Goal: Task Accomplishment & Management: Manage account settings

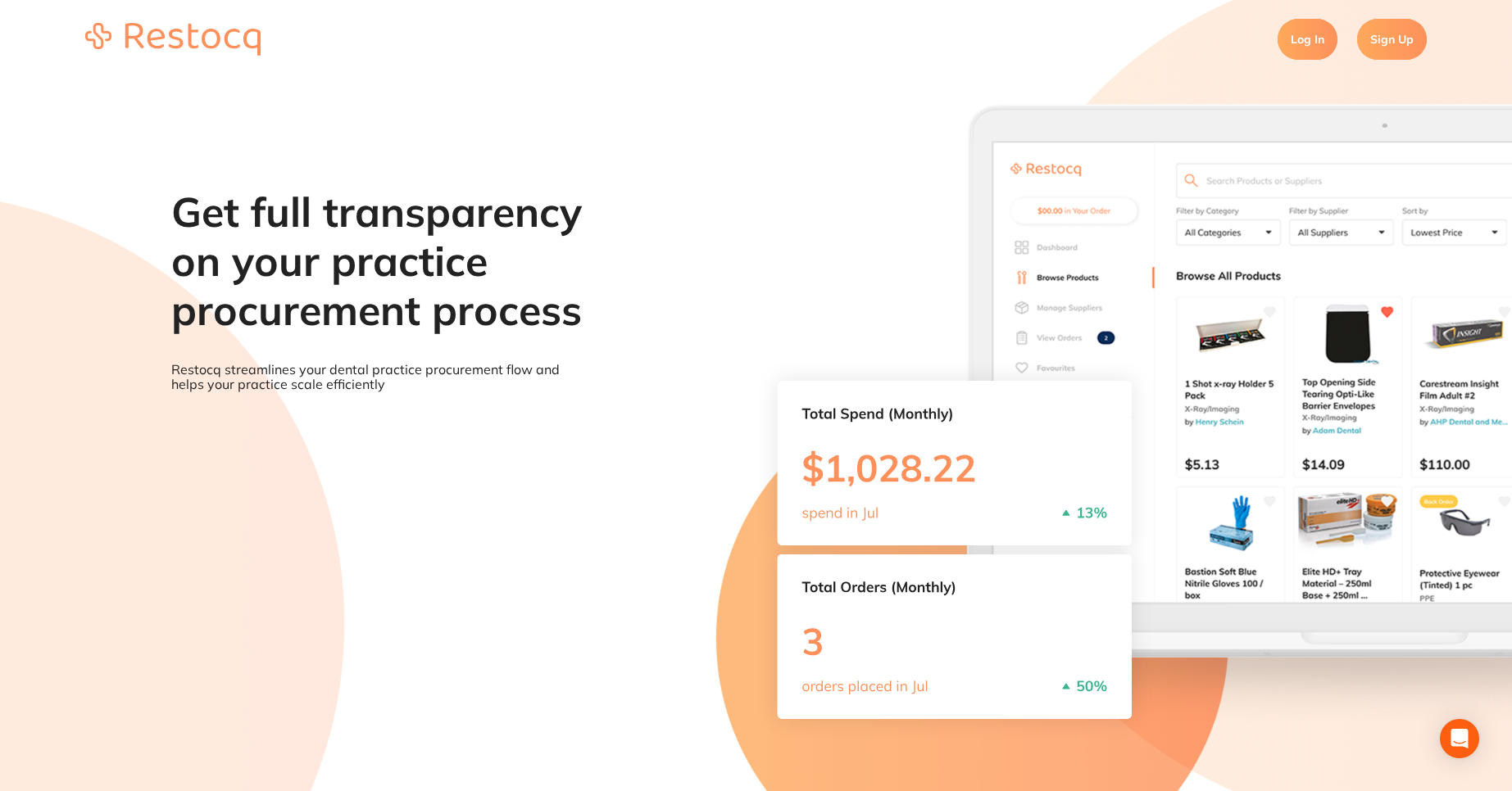
click at [1322, 43] on link "Log In" at bounding box center [1308, 39] width 60 height 41
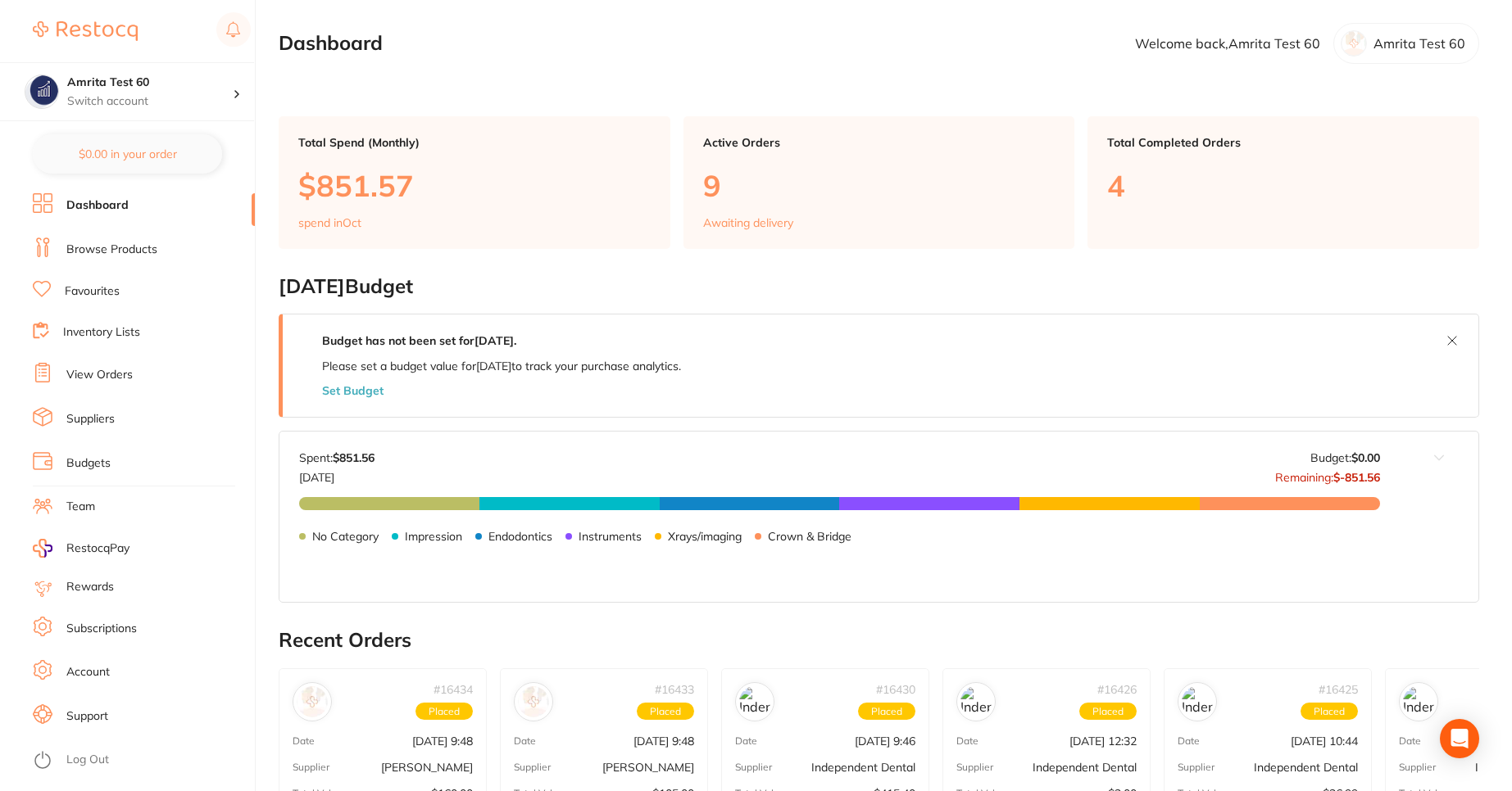
click at [139, 758] on li "Log Out" at bounding box center [141, 760] width 217 height 25
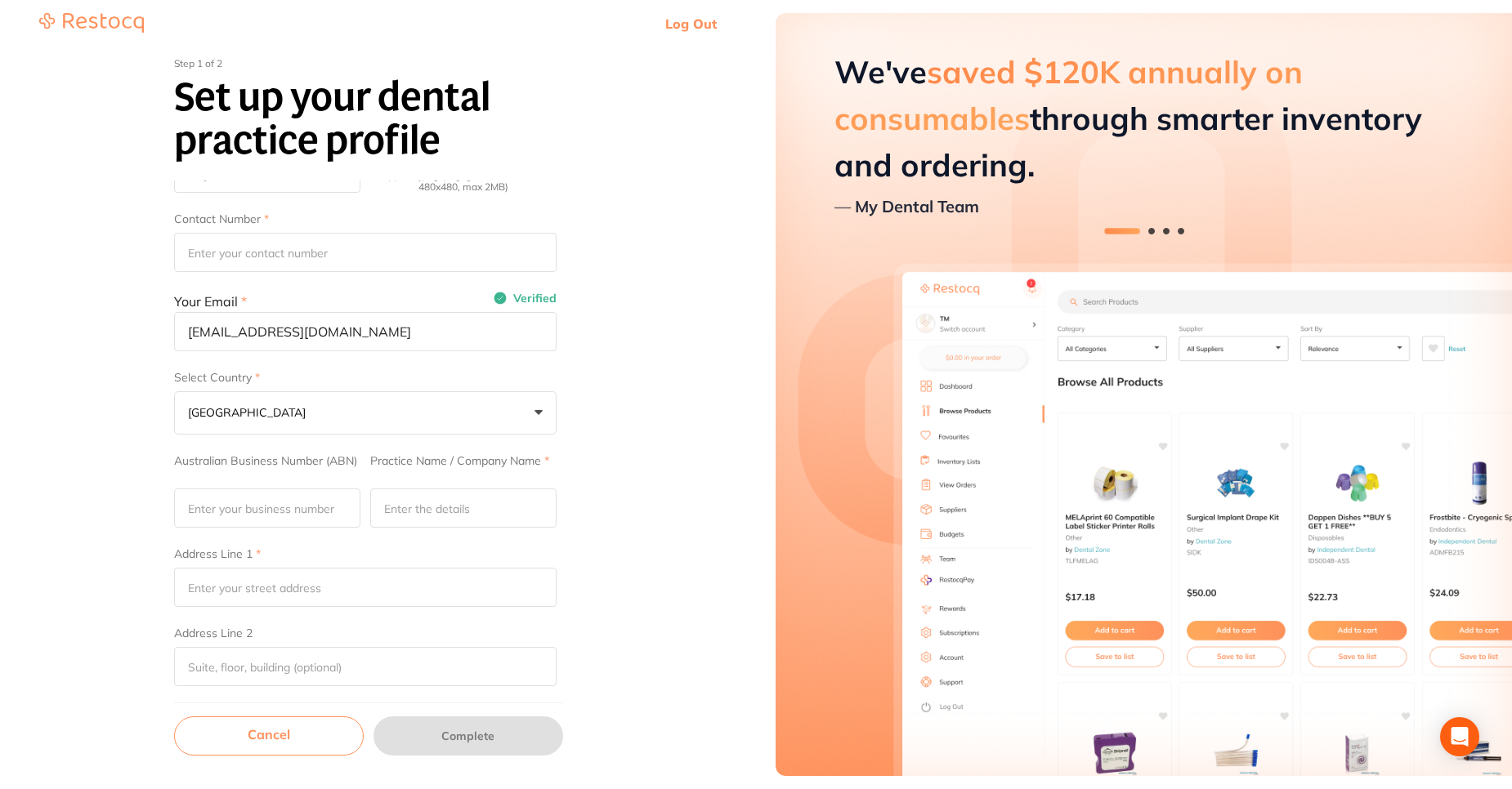
scroll to position [207, 0]
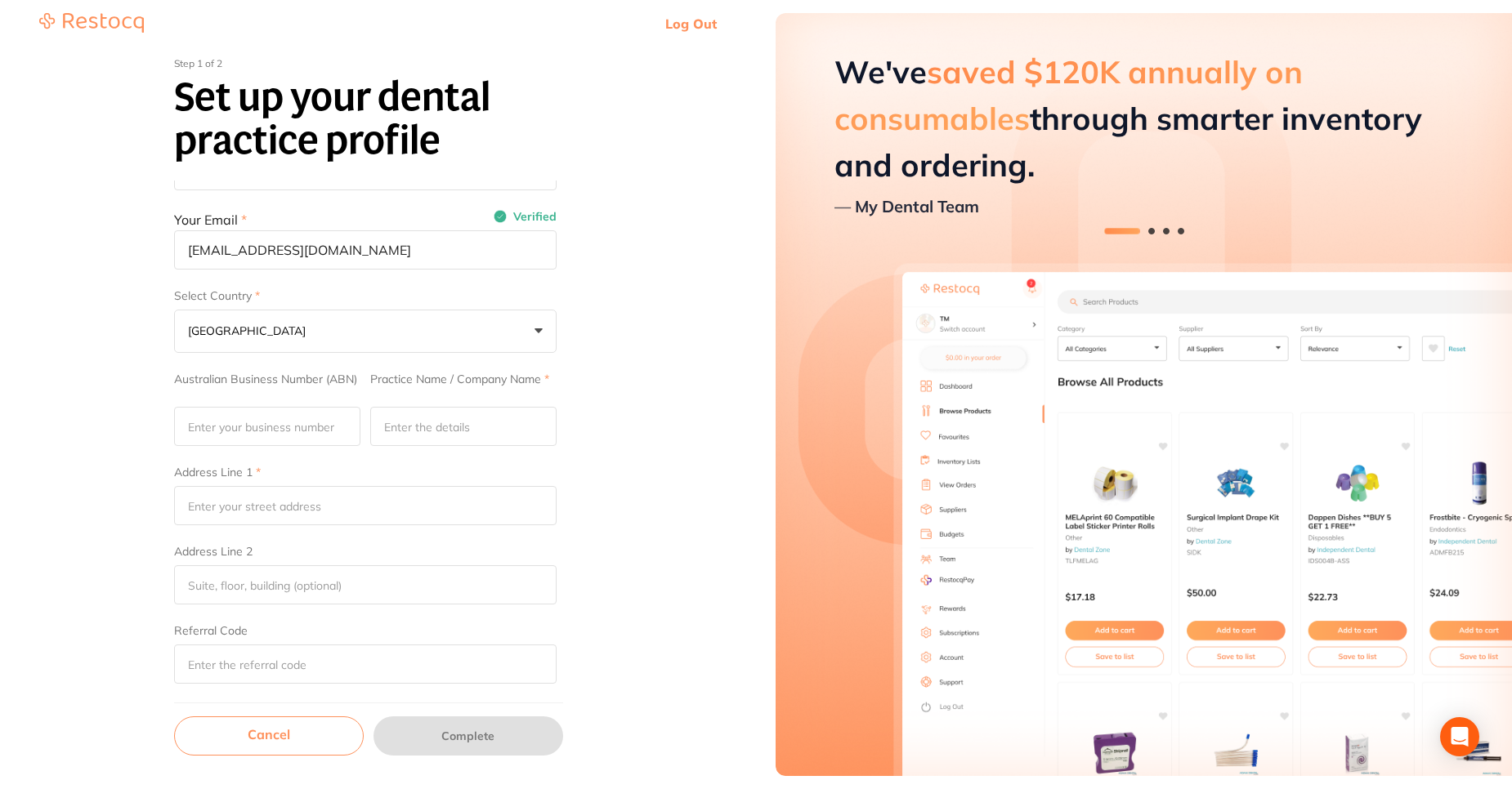
click at [279, 729] on link "Cancel" at bounding box center [269, 735] width 189 height 39
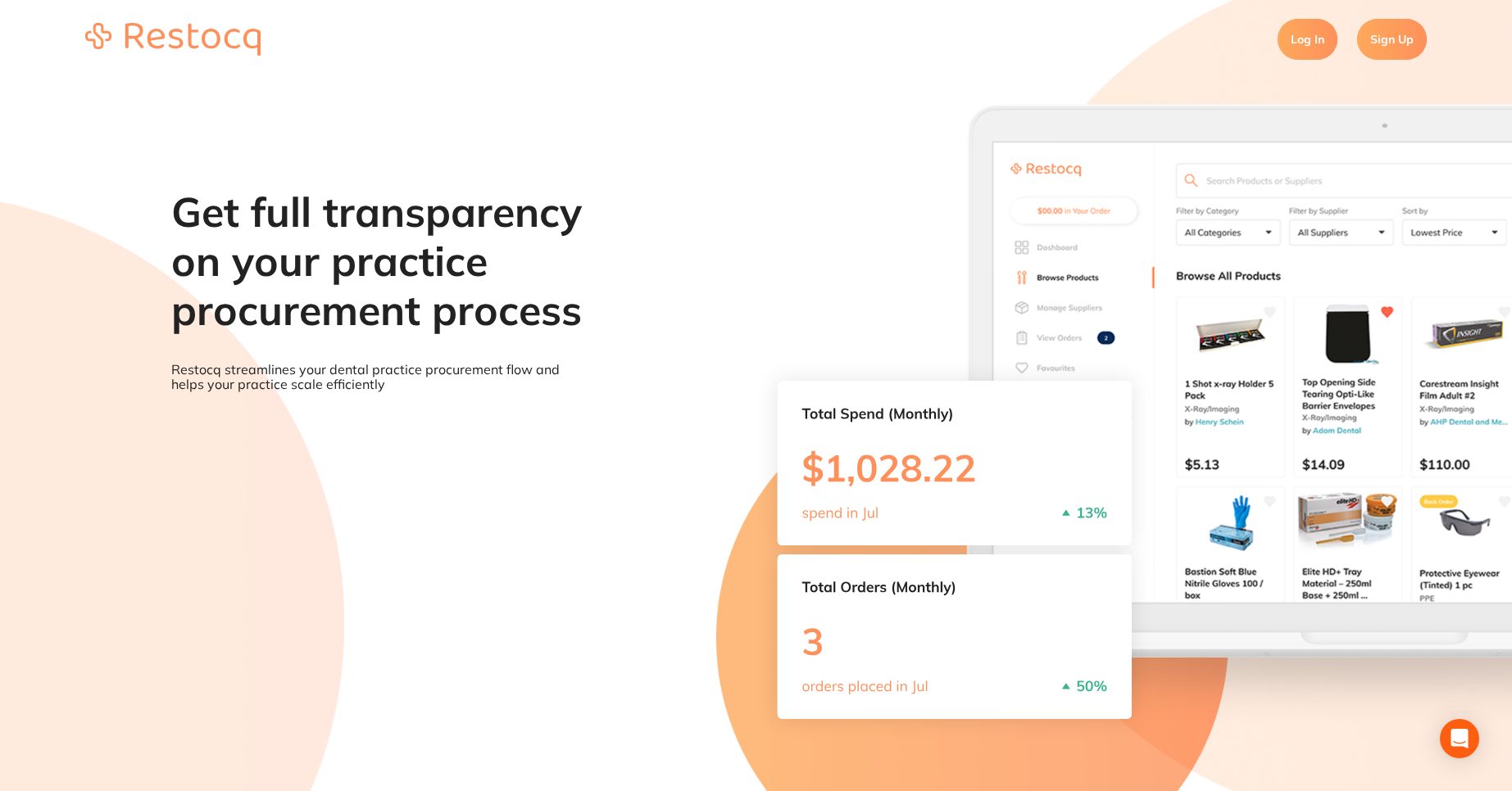
click at [1319, 29] on link "Log In" at bounding box center [1308, 39] width 60 height 41
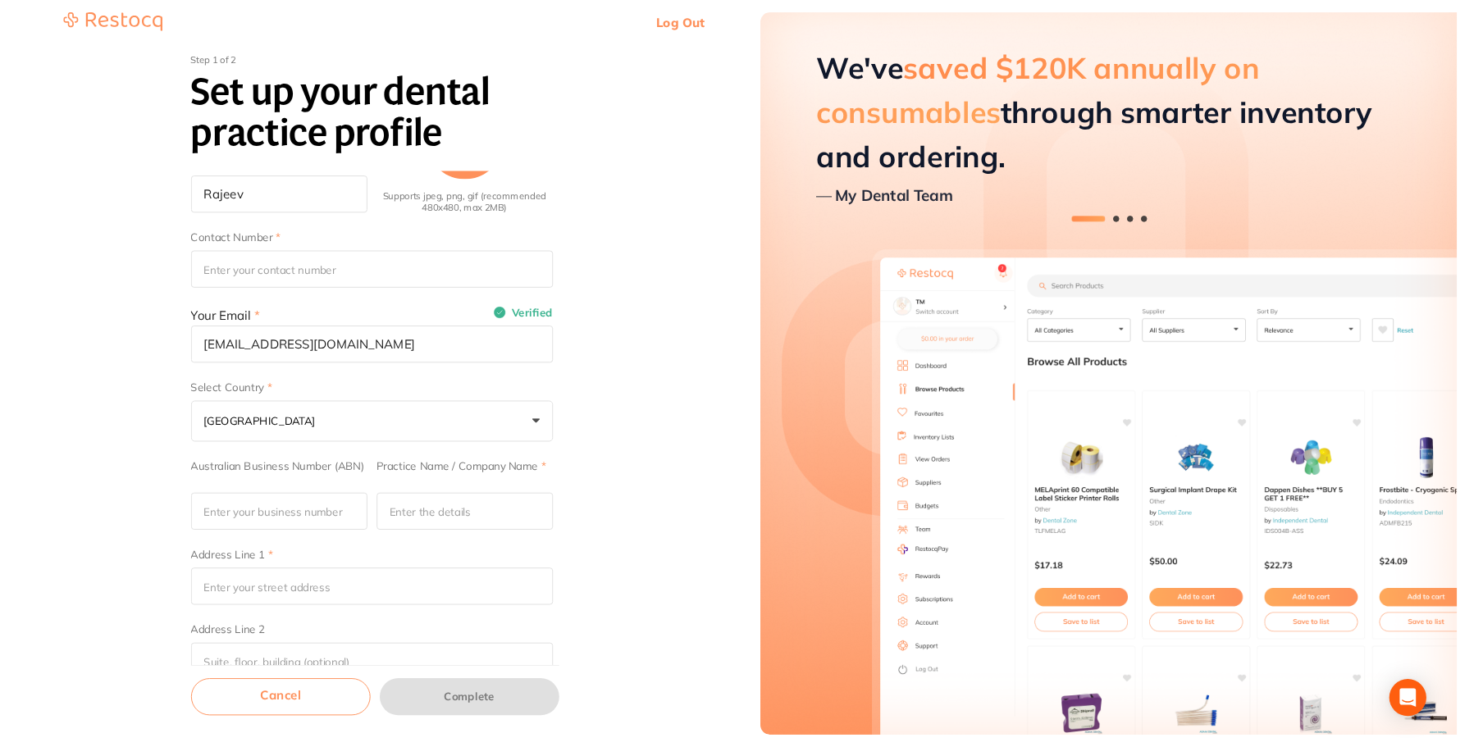
scroll to position [208, 0]
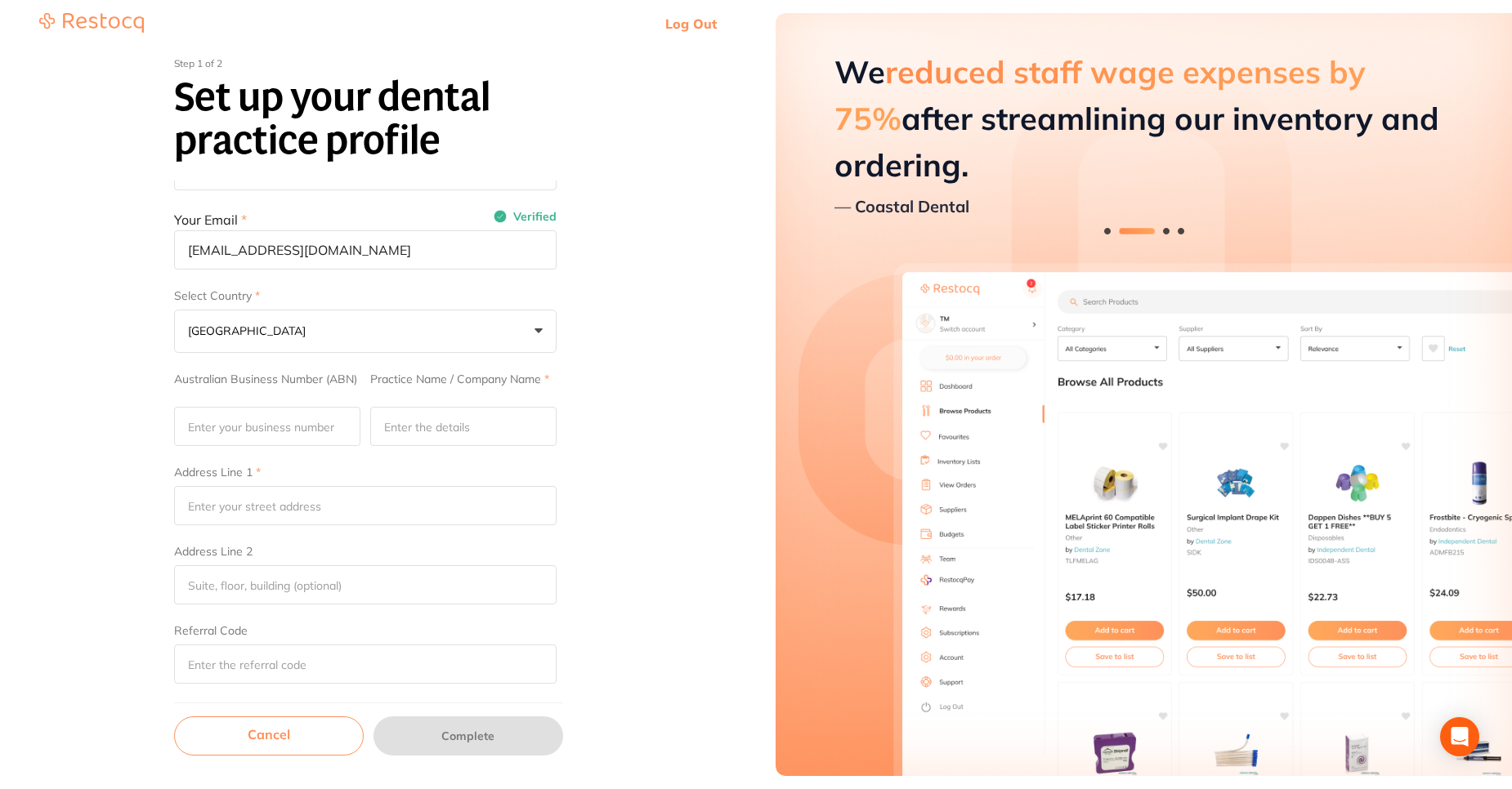
click at [696, 22] on link "Log Out" at bounding box center [692, 24] width 52 height 16
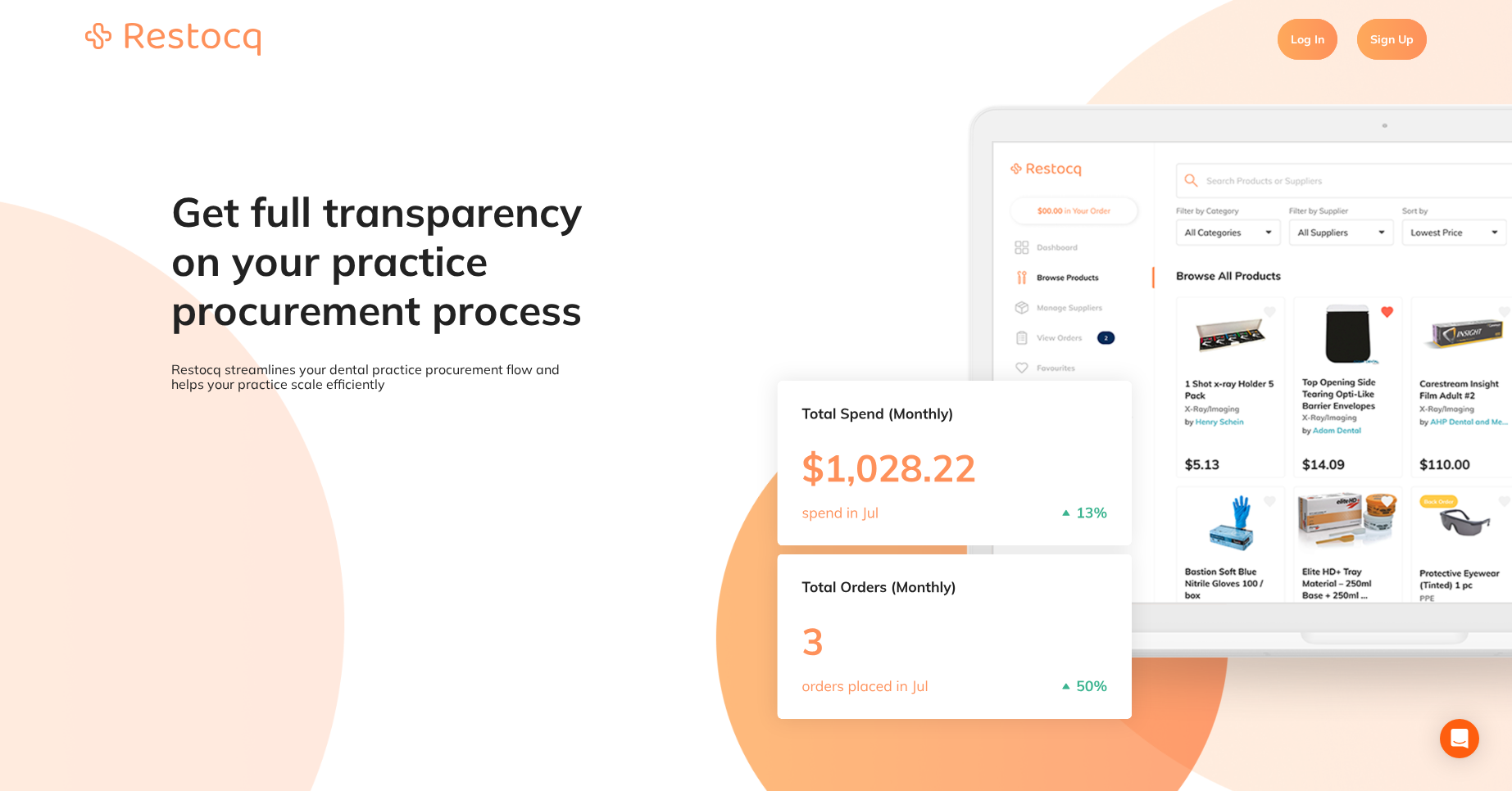
click at [1319, 45] on link "Log In" at bounding box center [1308, 39] width 60 height 41
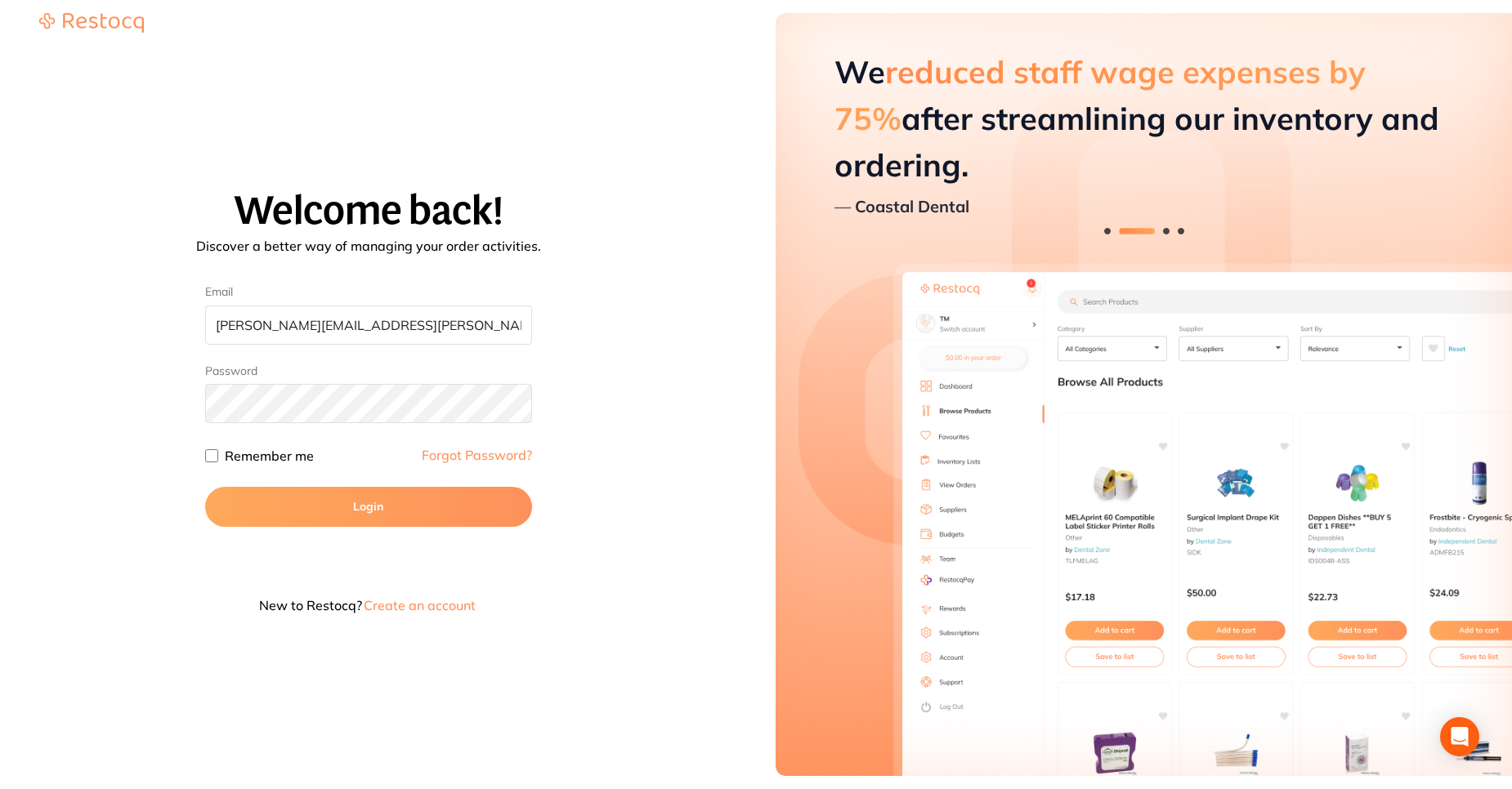
click at [665, 311] on div "Welcome back! Discover a better way of managing your order activities. Email sr…" at bounding box center [369, 406] width 698 height 434
